Goal: Information Seeking & Learning: Learn about a topic

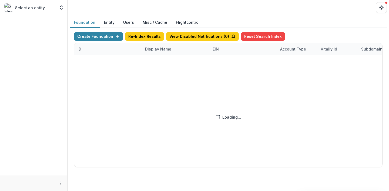
click at [146, 48] on div "Create Foundation Re-Index Results View Disabled Notifications ( 0 ) Reset Sear…" at bounding box center [228, 99] width 309 height 135
click at [152, 50] on div "Create Foundation Re-Index Results View Disabled Notifications ( 0 ) Reset Sear…" at bounding box center [228, 99] width 309 height 135
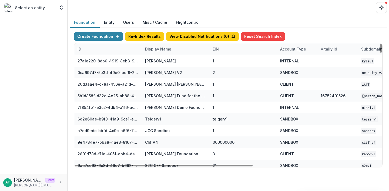
click at [160, 47] on div "Display Name" at bounding box center [158, 49] width 33 height 6
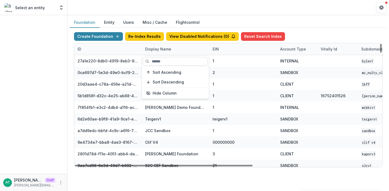
click at [159, 58] on input at bounding box center [175, 61] width 65 height 9
type input "*"
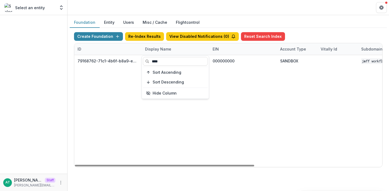
type input "****"
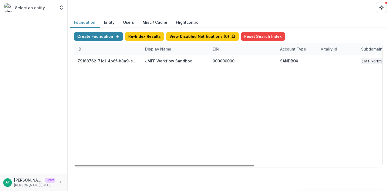
click at [215, 15] on div "Foundation Entity Users Misc / Cache Flightcontrol Create Foundation Re-Index R…" at bounding box center [228, 94] width 321 height 159
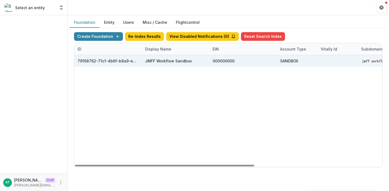
scroll to position [0, 219]
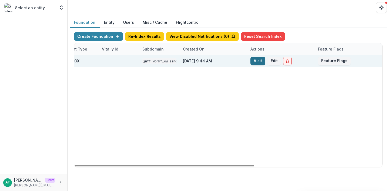
click at [256, 59] on link "Visit" at bounding box center [257, 61] width 15 height 9
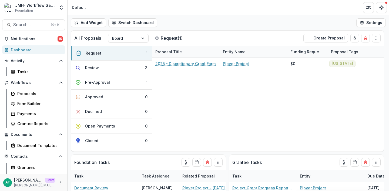
scroll to position [2, 0]
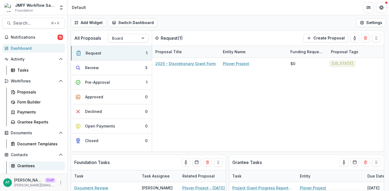
click at [24, 165] on div "Grantees" at bounding box center [38, 166] width 43 height 6
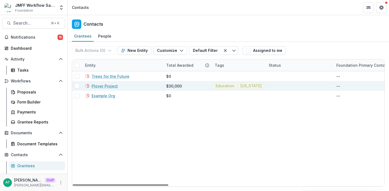
click at [104, 87] on link "Plover Project" at bounding box center [105, 86] width 26 height 6
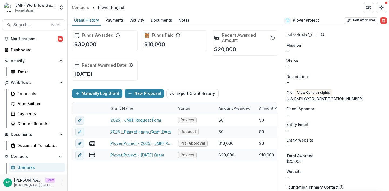
scroll to position [121, 0]
click at [307, 90] on button "View Candid Insights" at bounding box center [314, 93] width 38 height 6
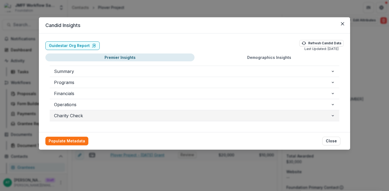
click at [181, 110] on button "Charity Check" at bounding box center [195, 115] width 290 height 11
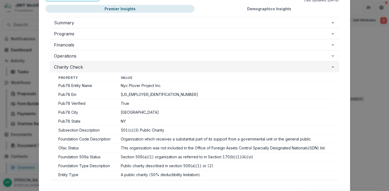
scroll to position [3, 0]
